Goal: Information Seeking & Learning: Learn about a topic

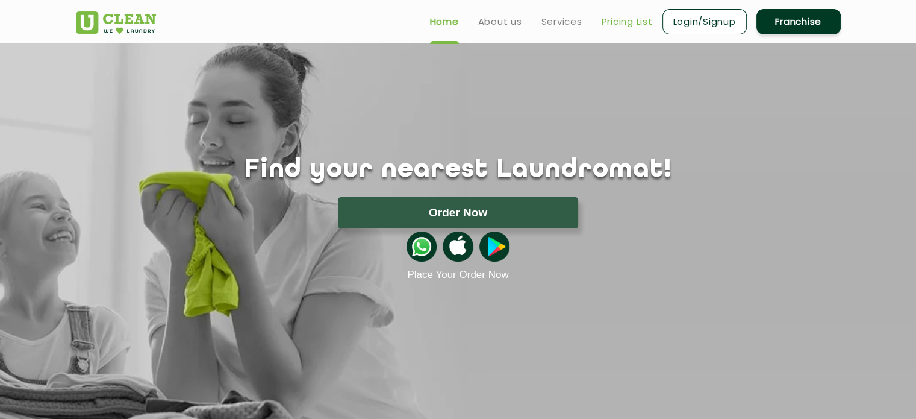
click at [623, 24] on link "Pricing List" at bounding box center [627, 21] width 51 height 14
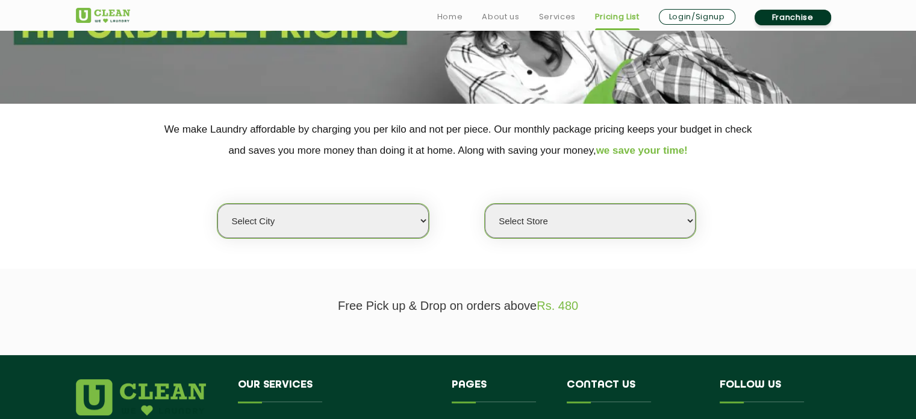
scroll to position [178, 0]
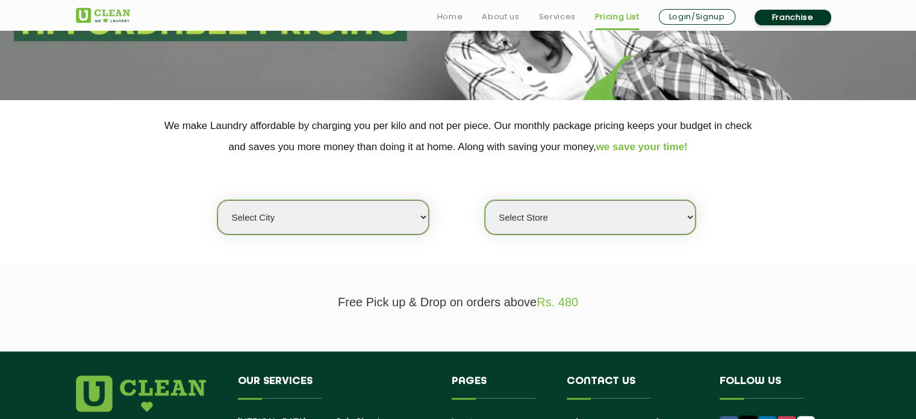
click at [366, 224] on select "Select city Aalo Agartala Agra Ahmedabad Akola Aligarh Alwar - UClean Select Am…" at bounding box center [322, 217] width 211 height 34
select select "6"
click at [217, 200] on select "Select city Aalo Agartala Agra Ahmedabad Akola Aligarh Alwar - UClean Select Am…" at bounding box center [322, 217] width 211 height 34
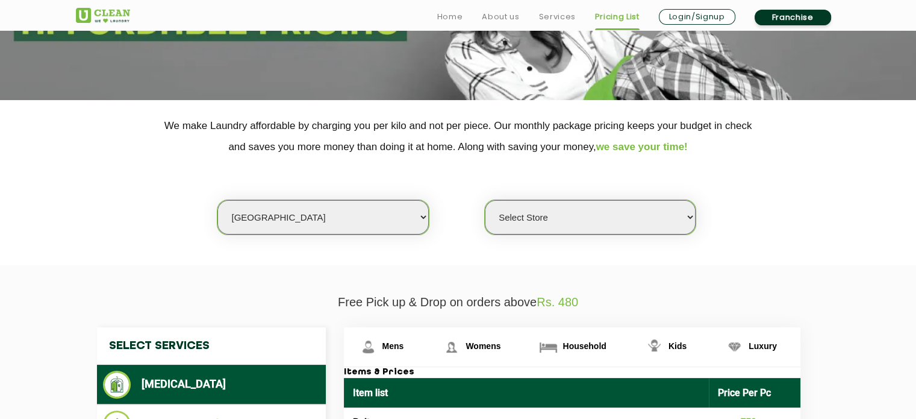
click at [543, 216] on select "Select Store UClean Bhartiya city UClean Hunasamaranahalli UClean KR Puram Beng…" at bounding box center [590, 217] width 211 height 34
select select "413"
click at [485, 200] on select "Select Store UClean Bhartiya city UClean Hunasamaranahalli UClean KR Puram Beng…" at bounding box center [590, 217] width 211 height 34
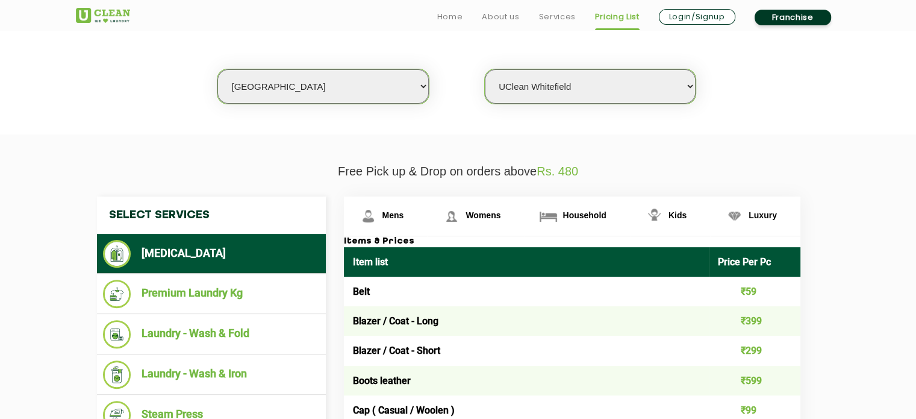
scroll to position [421, 0]
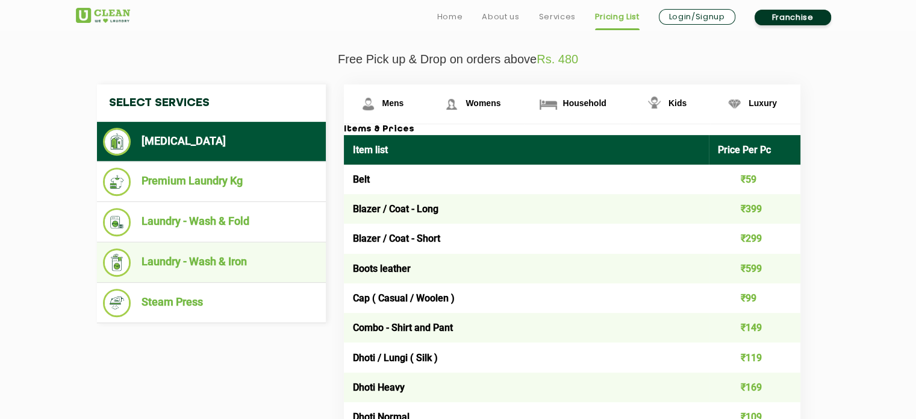
click at [221, 263] on li "Laundry - Wash & Iron" at bounding box center [211, 262] width 217 height 28
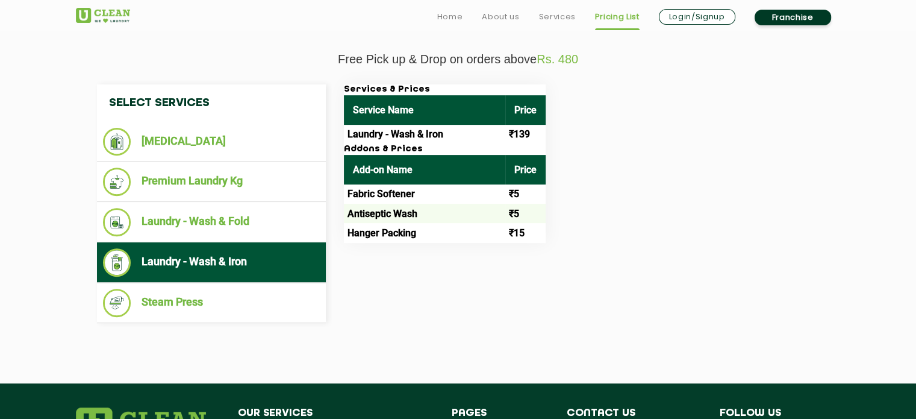
scroll to position [443, 0]
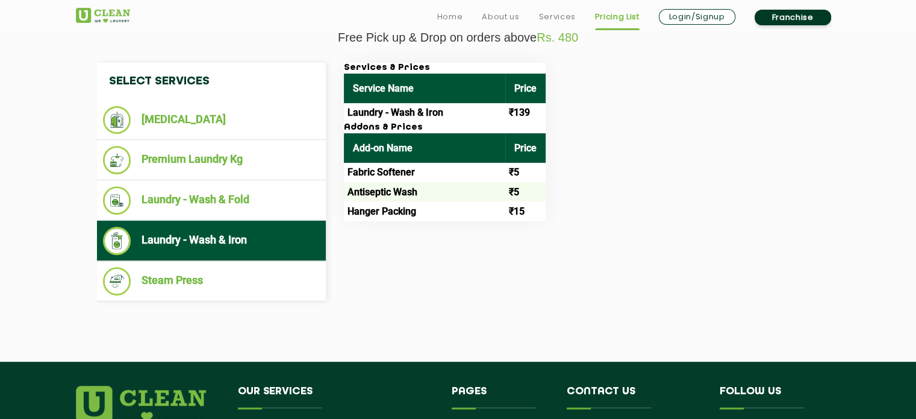
click at [502, 192] on td "Antiseptic Wash" at bounding box center [424, 191] width 161 height 19
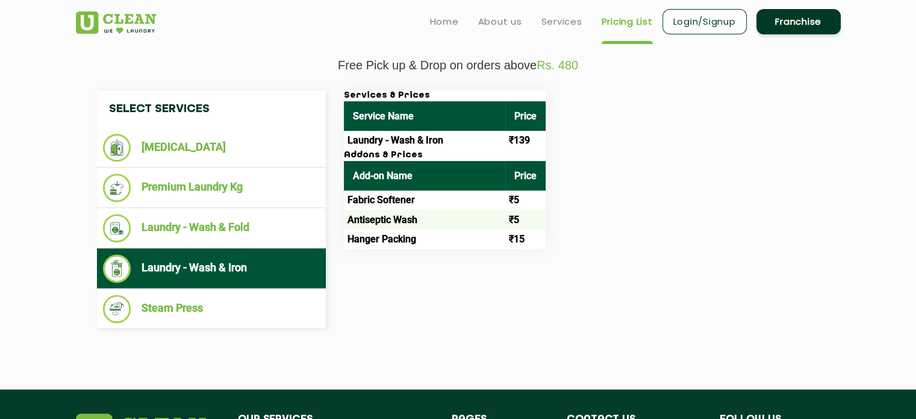
scroll to position [393, 0]
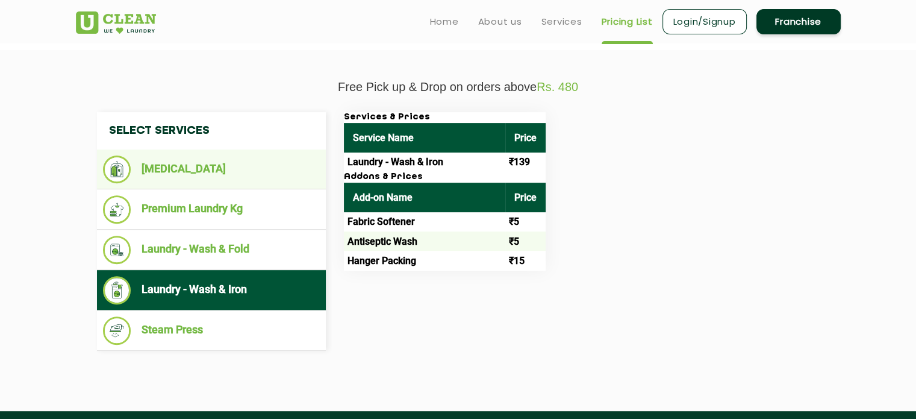
click at [190, 167] on li "[MEDICAL_DATA]" at bounding box center [211, 169] width 217 height 28
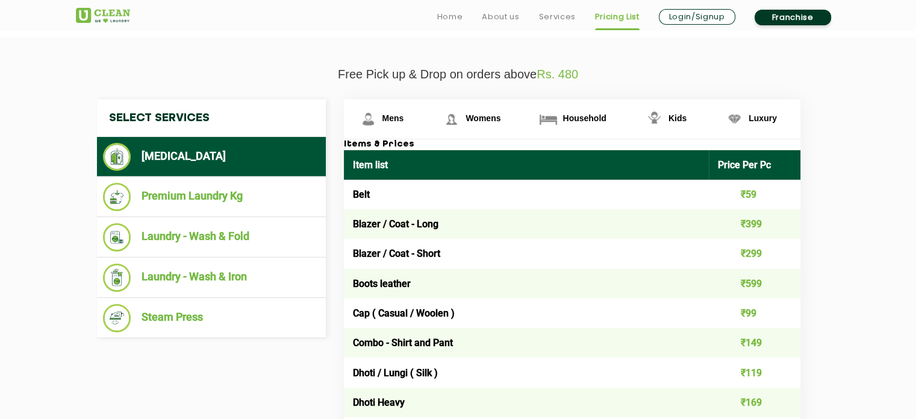
scroll to position [420, 0]
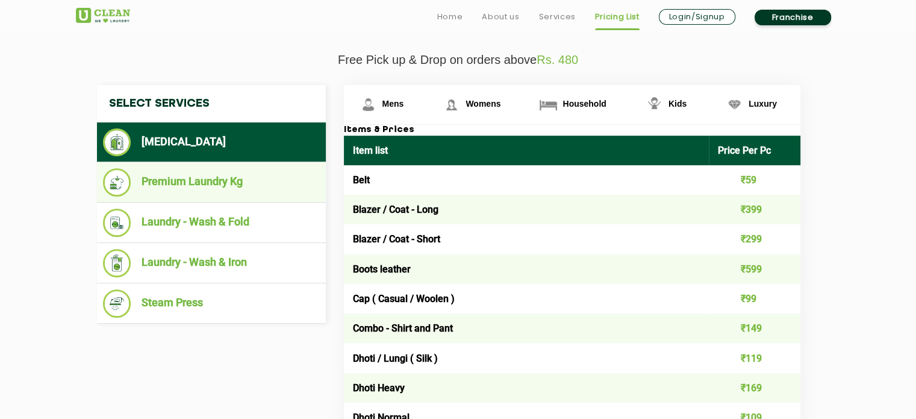
click at [221, 185] on li "Premium Laundry Kg" at bounding box center [211, 182] width 217 height 28
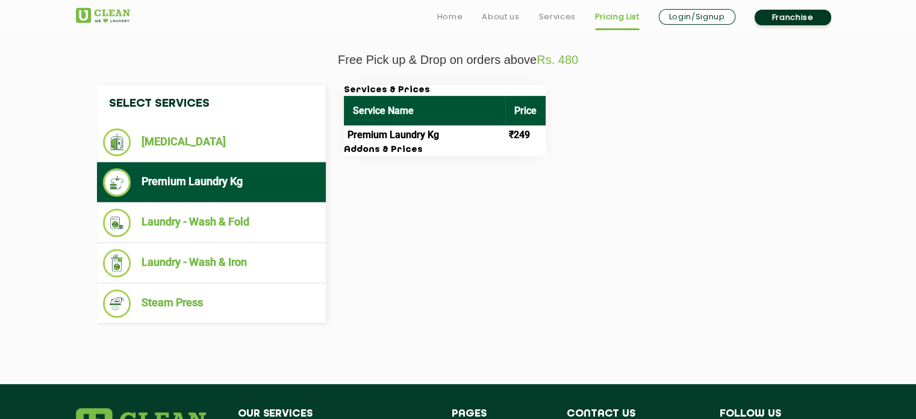
click at [470, 143] on td "Premium Laundry Kg" at bounding box center [424, 134] width 161 height 19
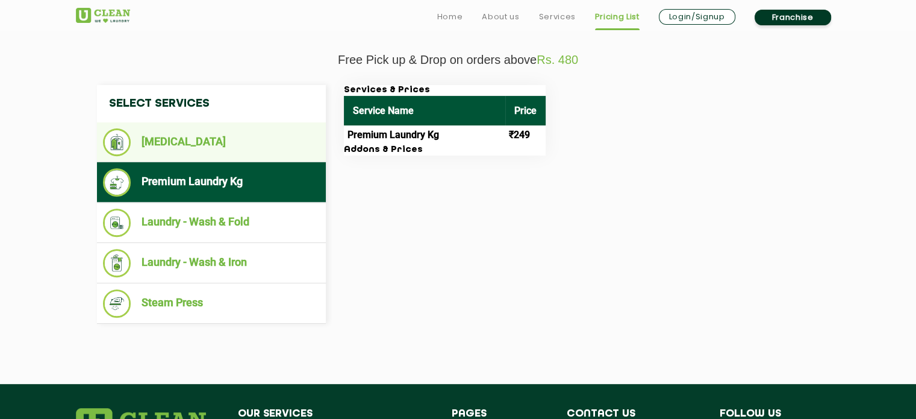
click at [213, 139] on li "[MEDICAL_DATA]" at bounding box center [211, 142] width 217 height 28
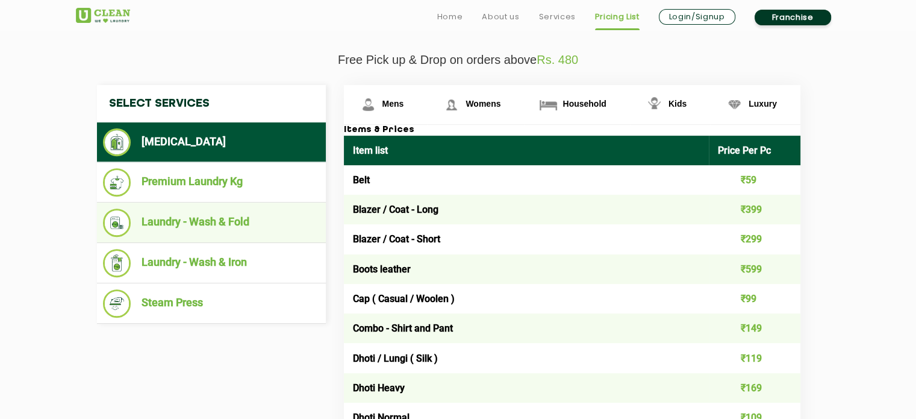
click at [210, 223] on li "Laundry - Wash & Fold" at bounding box center [211, 222] width 217 height 28
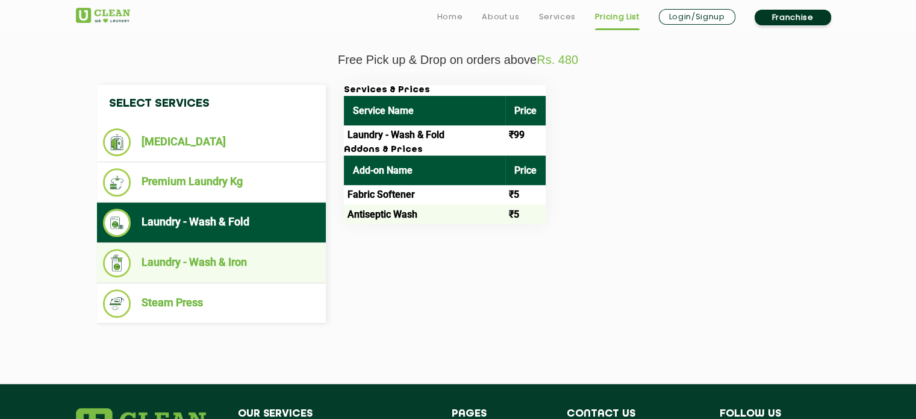
click at [217, 257] on li "Laundry - Wash & Iron" at bounding box center [211, 263] width 217 height 28
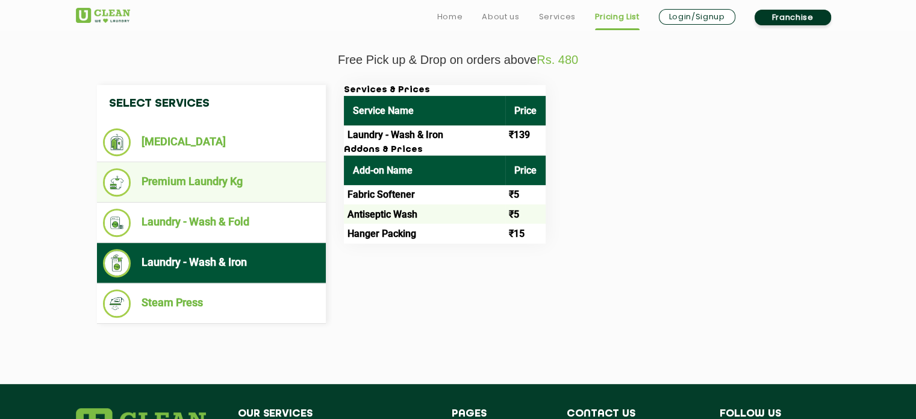
click at [201, 194] on li "Premium Laundry Kg" at bounding box center [211, 182] width 217 height 28
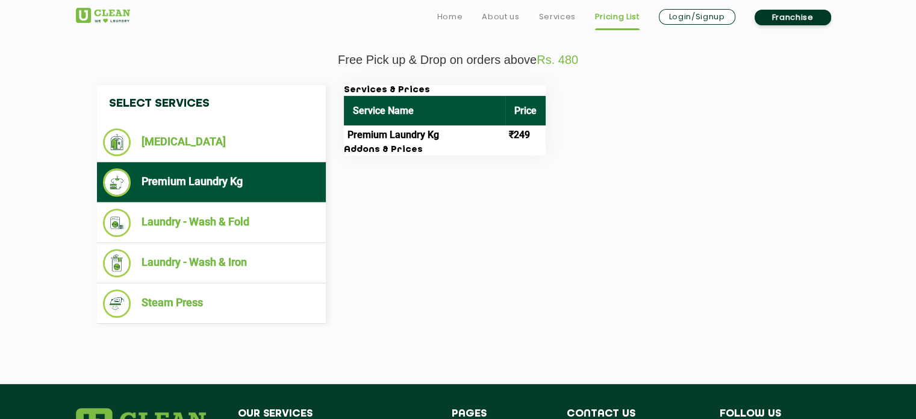
click at [369, 151] on h3 "Addons & Prices" at bounding box center [445, 150] width 202 height 11
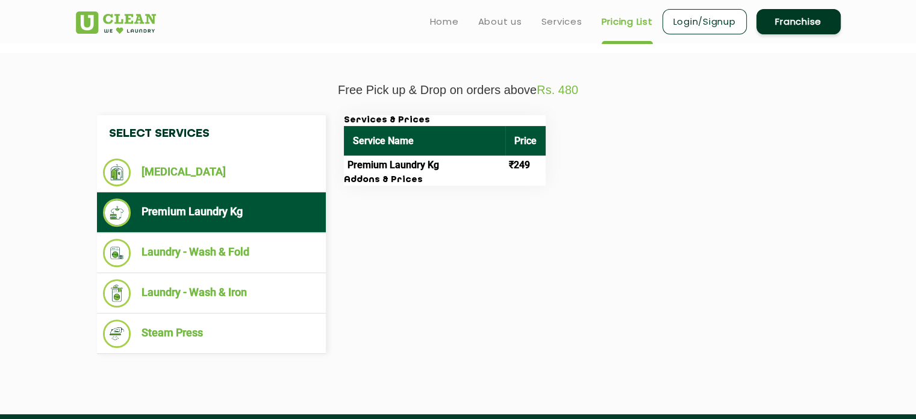
scroll to position [347, 0]
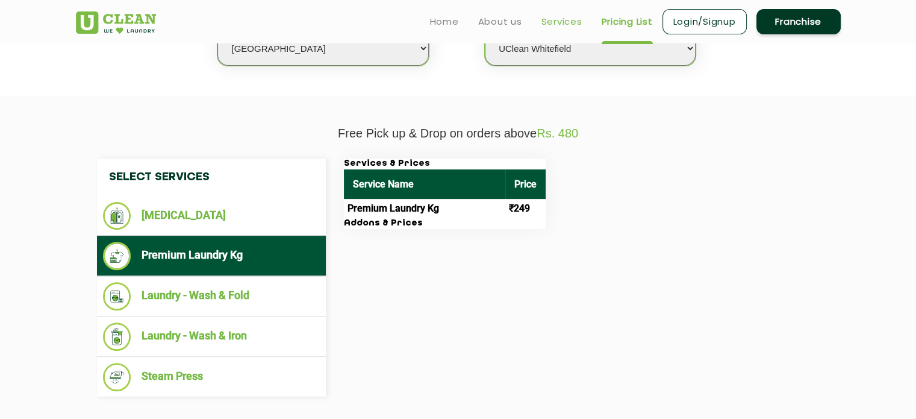
click at [567, 23] on link "Services" at bounding box center [561, 21] width 41 height 14
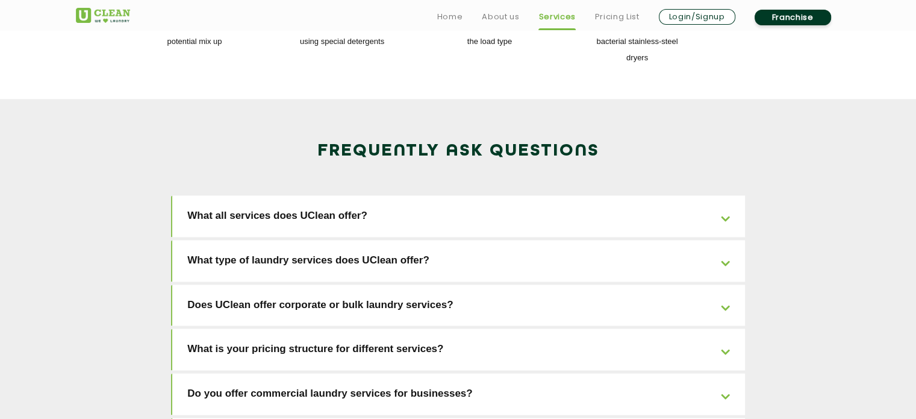
scroll to position [1858, 0]
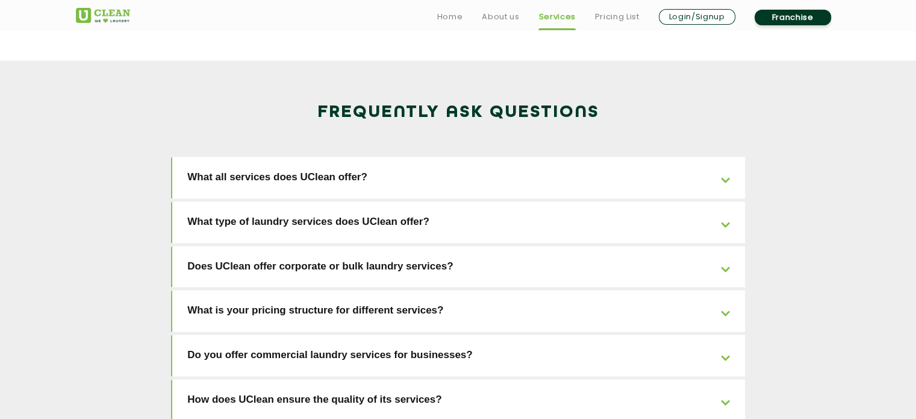
click at [393, 201] on link "What type of laundry services does UClean offer?" at bounding box center [458, 222] width 573 height 42
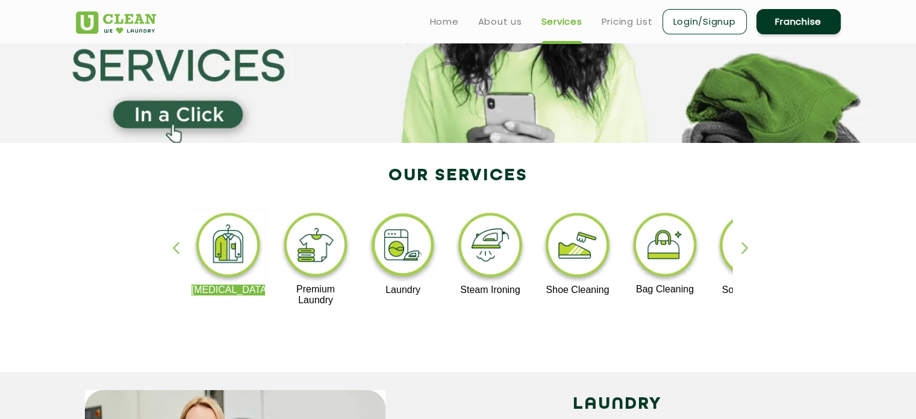
scroll to position [0, 0]
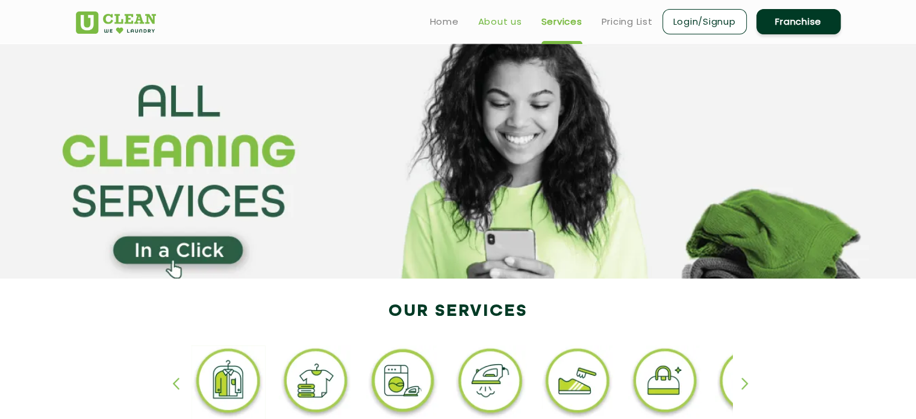
click at [506, 22] on link "About us" at bounding box center [500, 21] width 44 height 14
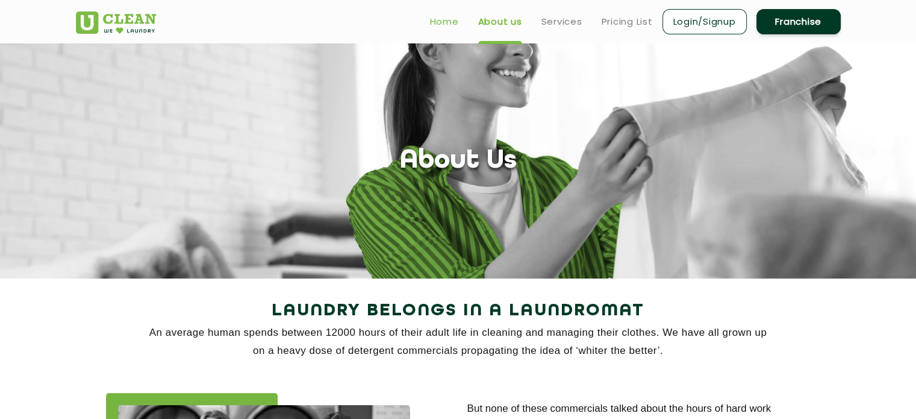
click at [446, 23] on link "Home" at bounding box center [444, 21] width 29 height 14
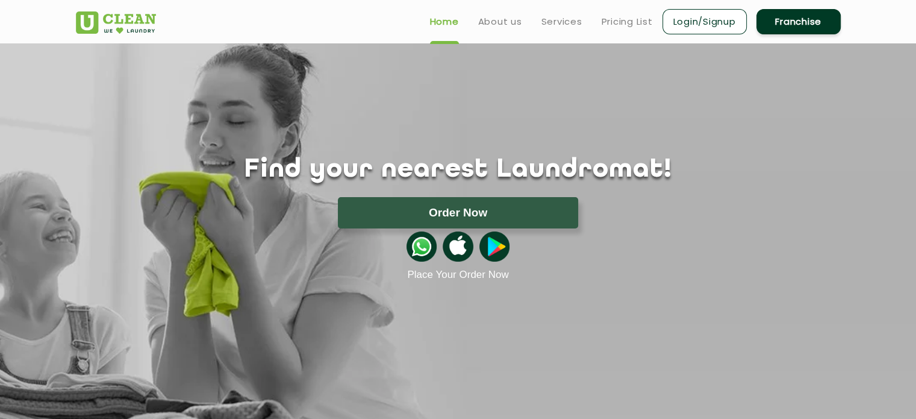
click at [420, 249] on img at bounding box center [421, 246] width 30 height 30
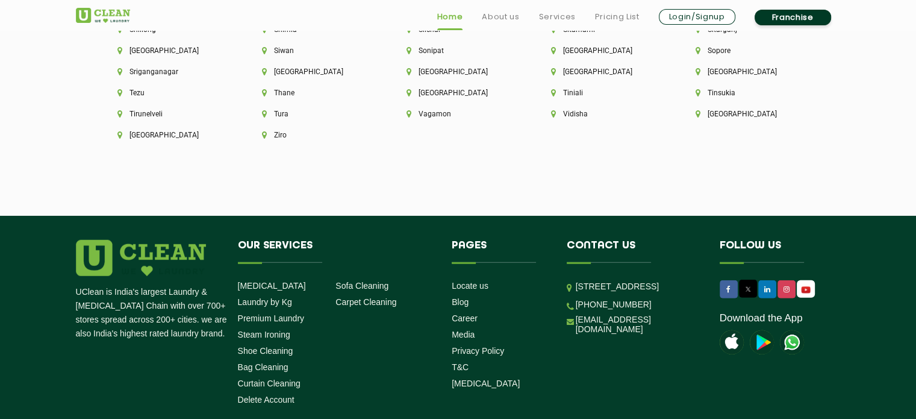
scroll to position [3390, 0]
